Goal: Use online tool/utility: Utilize a website feature to perform a specific function

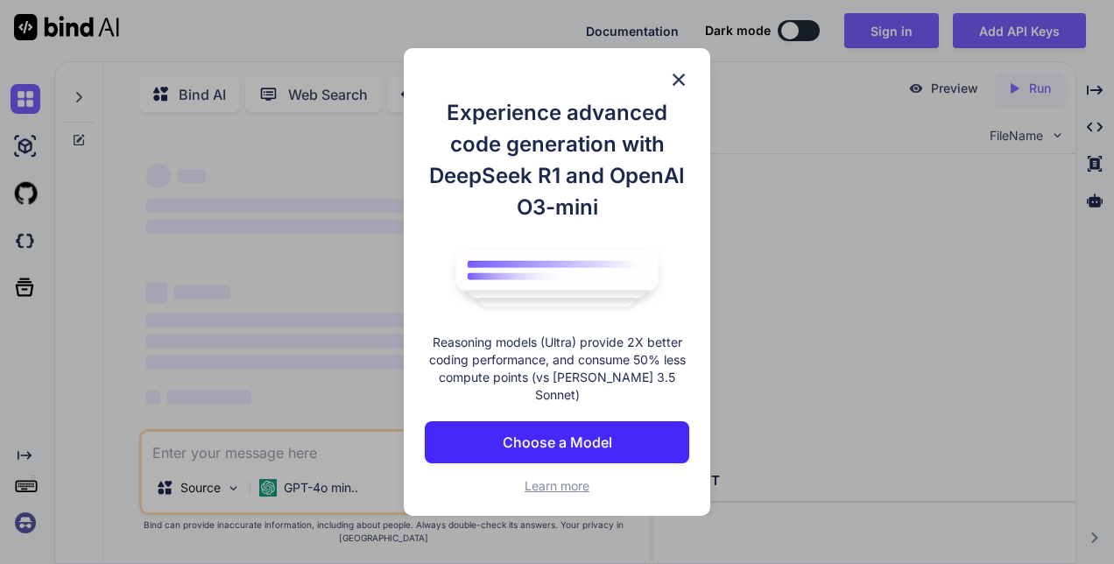
click at [616, 438] on button "Choose a Model" at bounding box center [557, 442] width 264 height 42
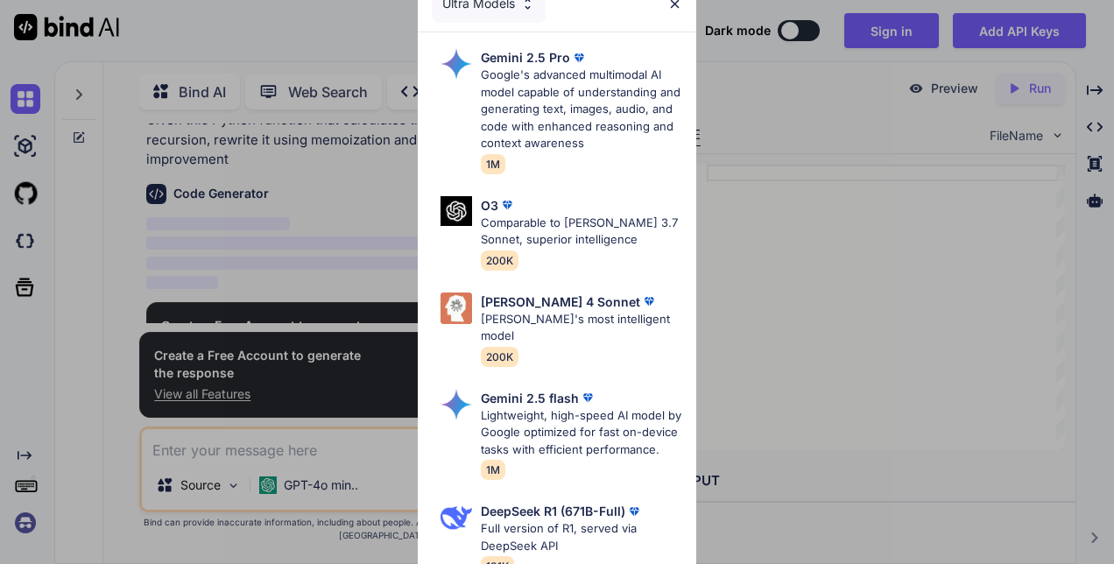
scroll to position [101, 0]
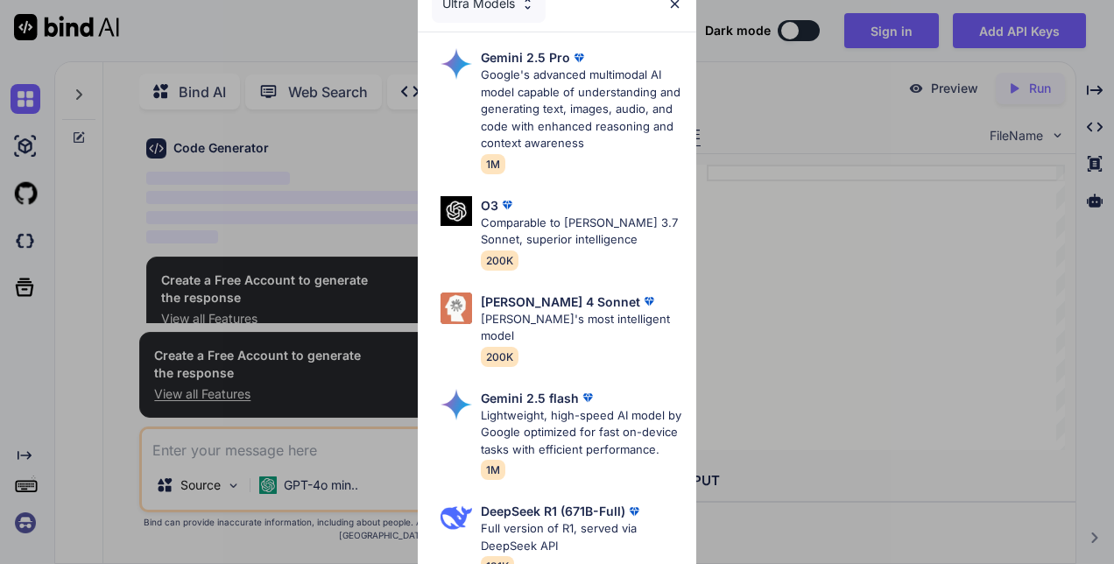
type textarea "x"
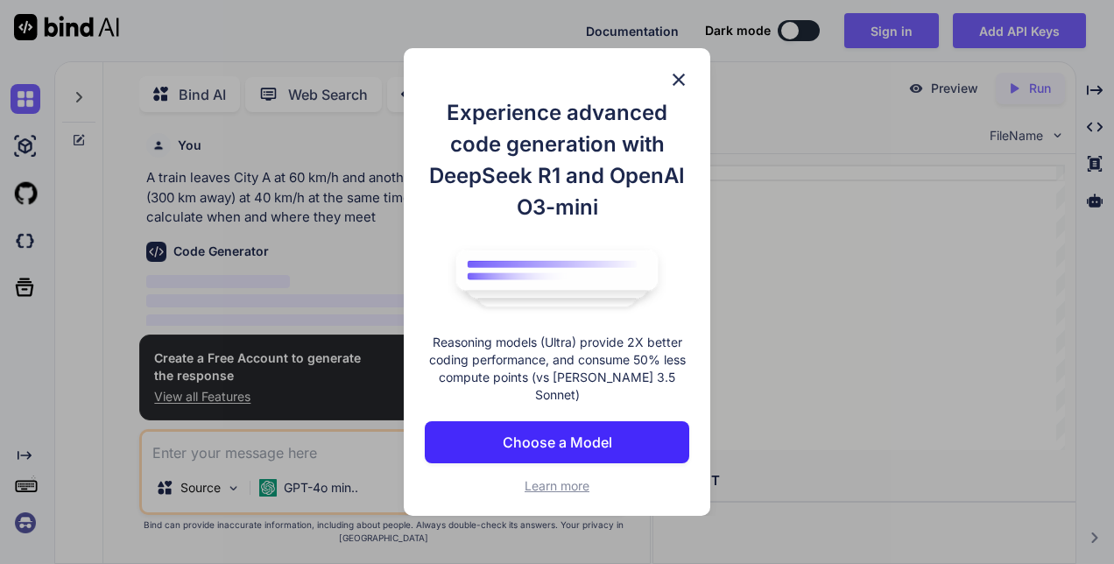
scroll to position [6, 0]
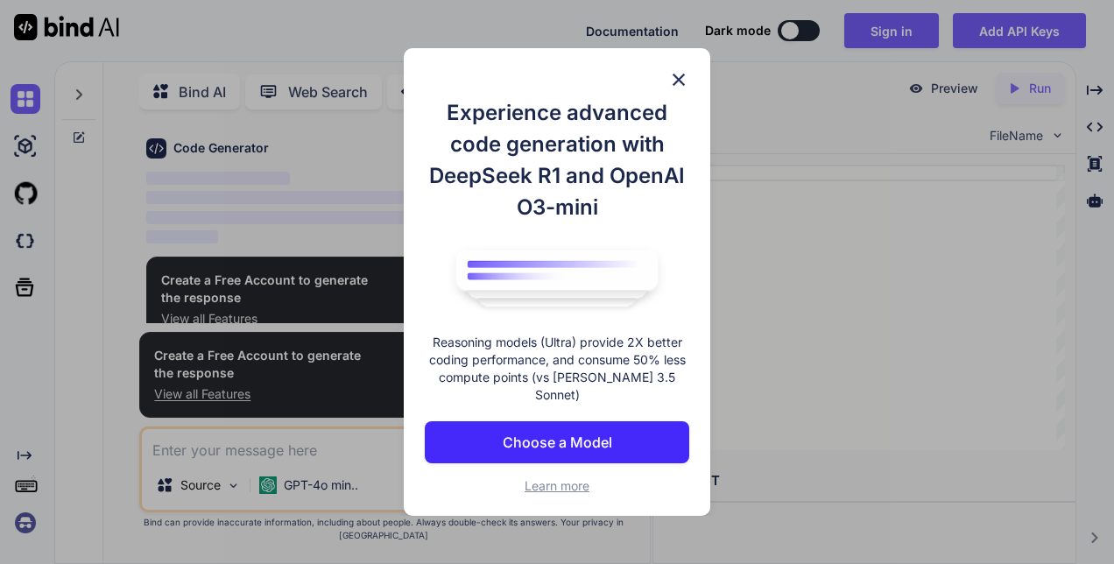
type textarea "x"
